Goal: Navigation & Orientation: Understand site structure

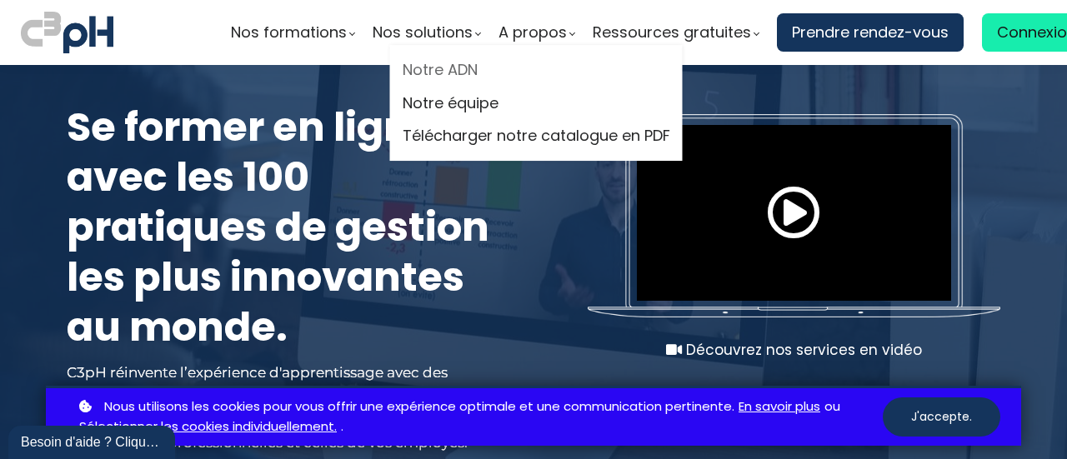
click at [450, 72] on link "Notre ADN" at bounding box center [535, 69] width 267 height 25
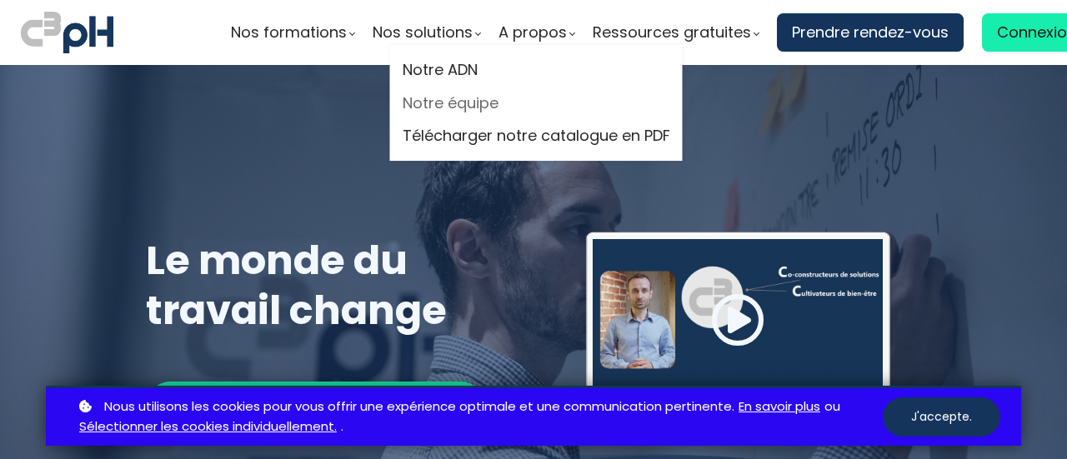
click at [460, 110] on link "Notre équipe" at bounding box center [535, 103] width 267 height 25
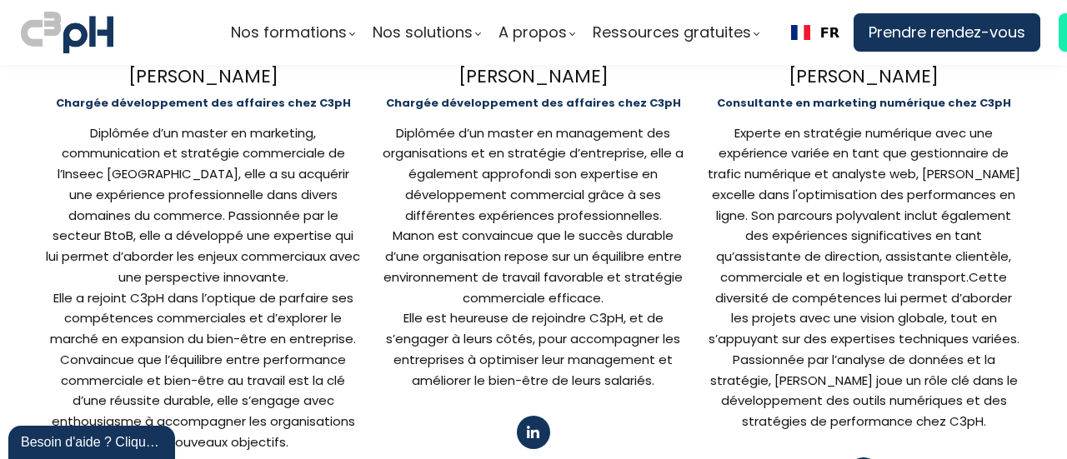
scroll to position [1265, 0]
